Goal: Task Accomplishment & Management: Complete application form

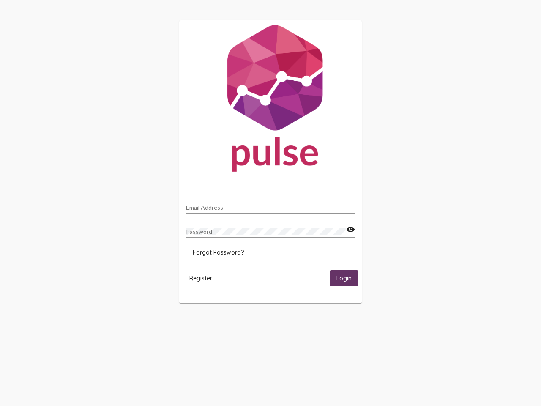
click at [270, 205] on input "Email Address" at bounding box center [270, 207] width 169 height 7
click at [350, 229] on mat-icon "visibility" at bounding box center [350, 229] width 9 height 10
click at [218, 252] on span "Forgot Password?" at bounding box center [218, 252] width 51 height 8
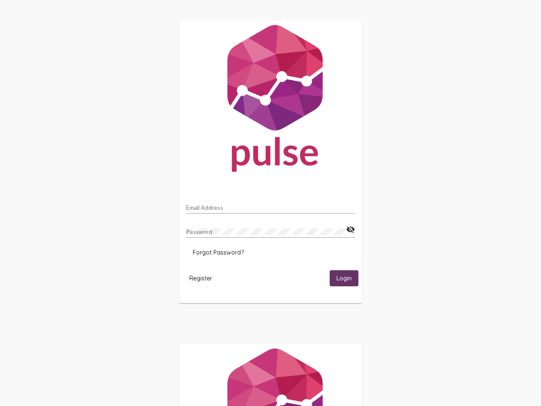
click at [201, 278] on span "Register" at bounding box center [200, 278] width 23 height 8
